Goal: Transaction & Acquisition: Subscribe to service/newsletter

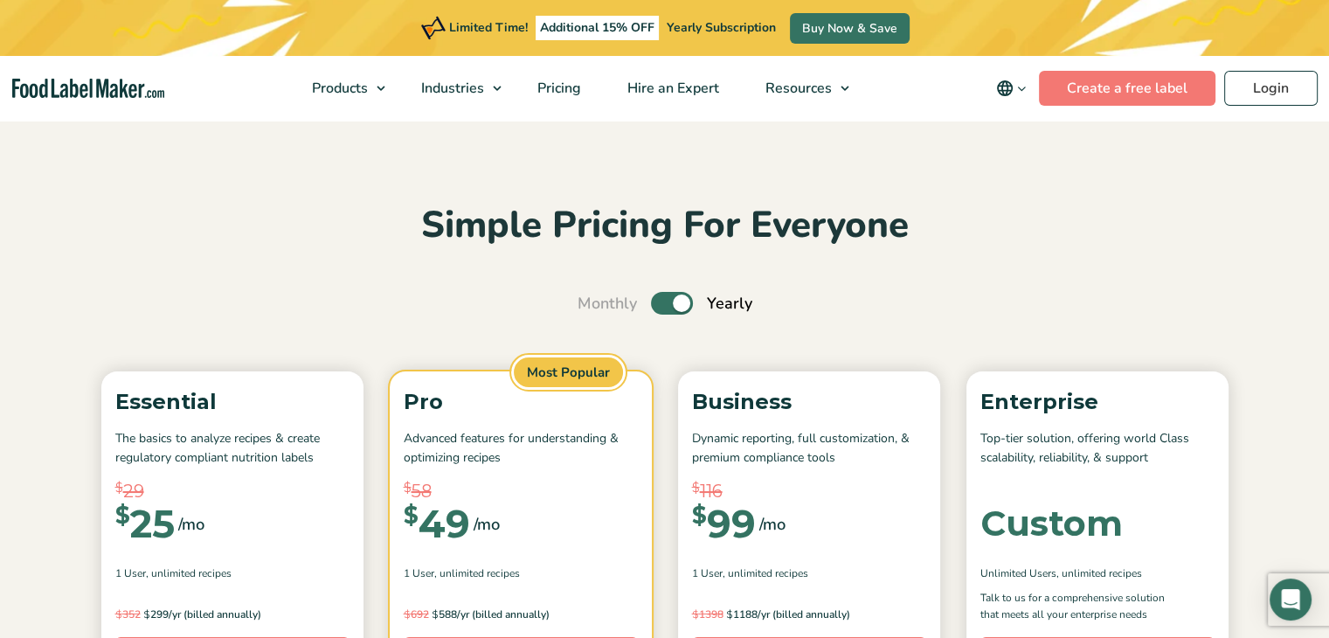
click at [661, 301] on label "Toggle" at bounding box center [672, 303] width 42 height 23
click at [593, 301] on input "Toggle" at bounding box center [586, 303] width 11 height 11
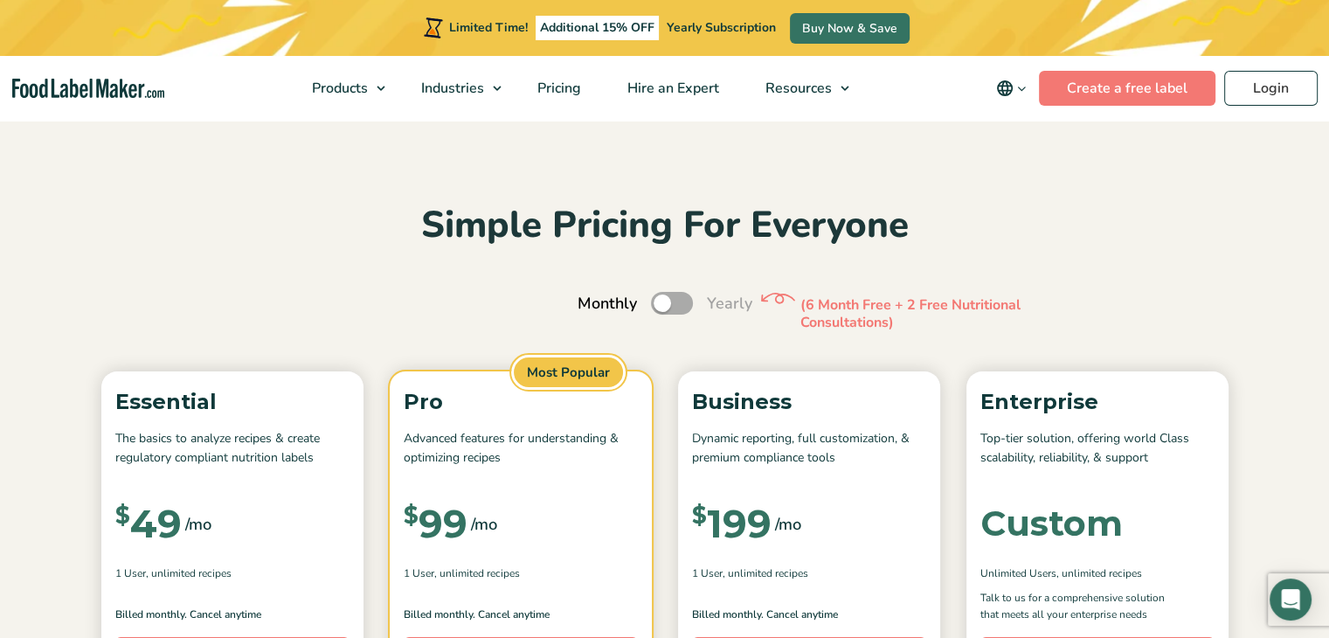
click at [683, 298] on label "Toggle" at bounding box center [672, 303] width 42 height 23
click at [593, 298] on input "Toggle" at bounding box center [586, 303] width 11 height 11
checkbox input "true"
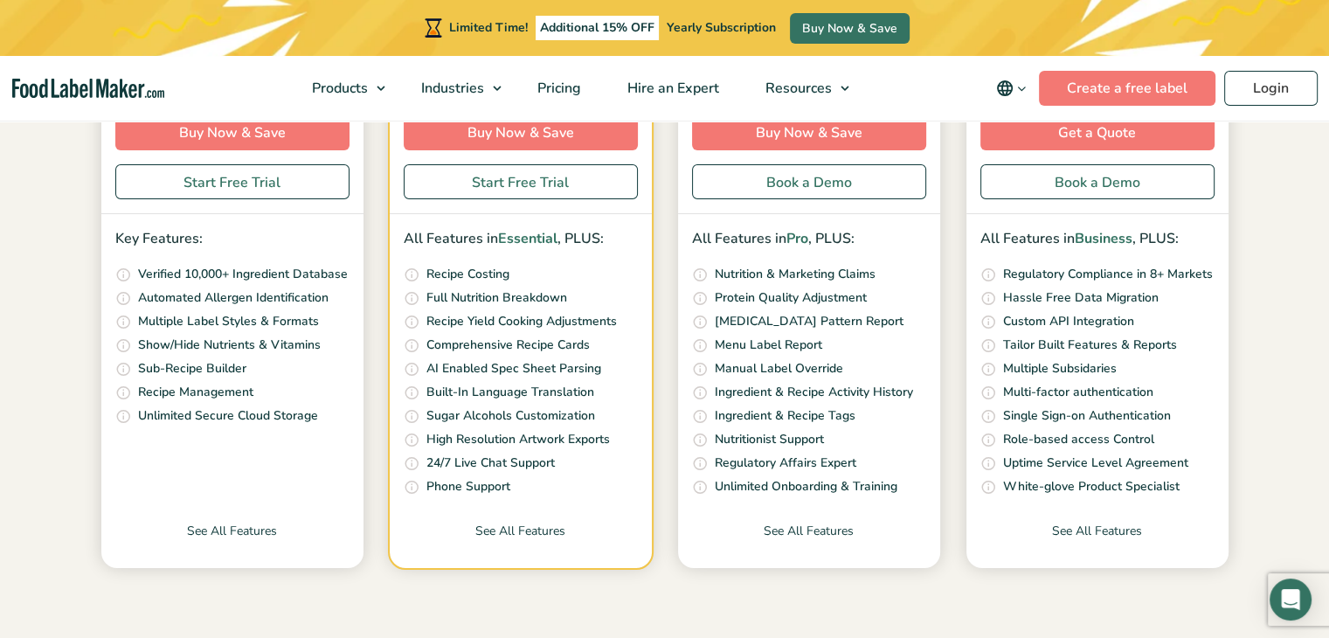
scroll to position [524, 0]
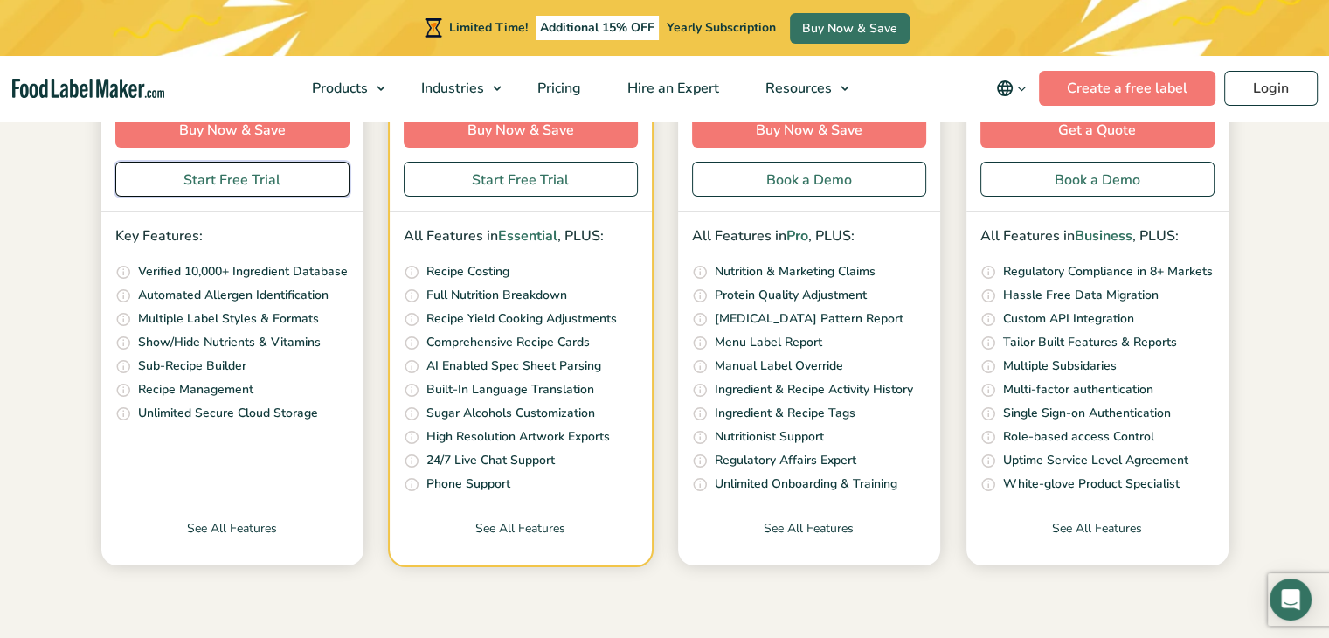
click at [228, 177] on link "Start Free Trial" at bounding box center [232, 179] width 234 height 35
